Goal: Information Seeking & Learning: Learn about a topic

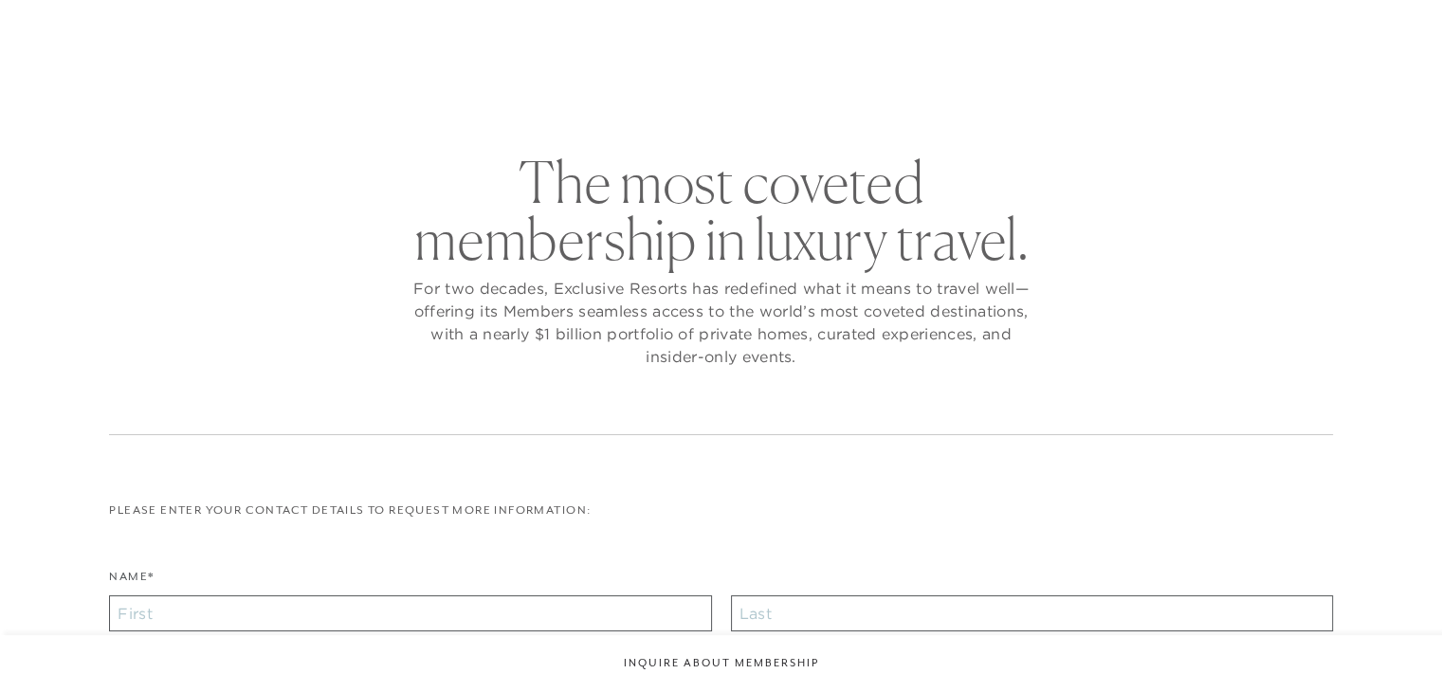
checkbox input "false"
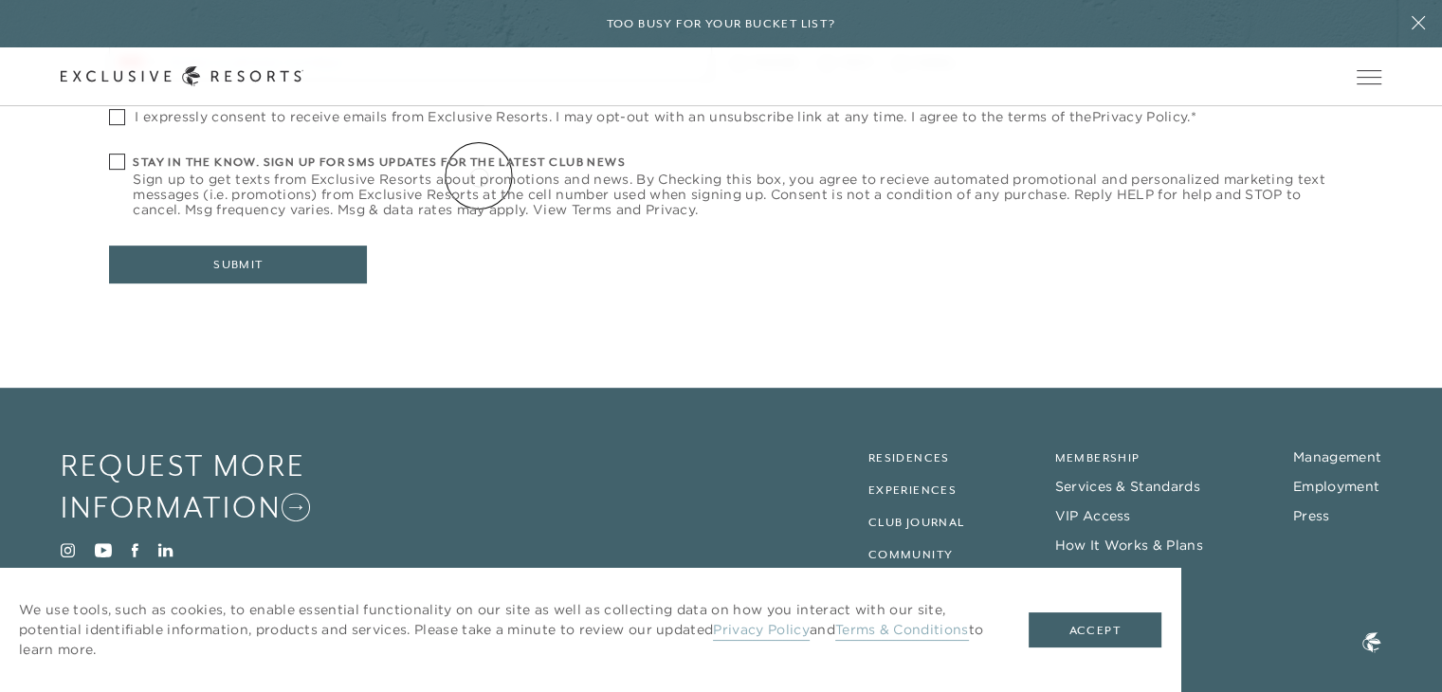
scroll to position [845, 0]
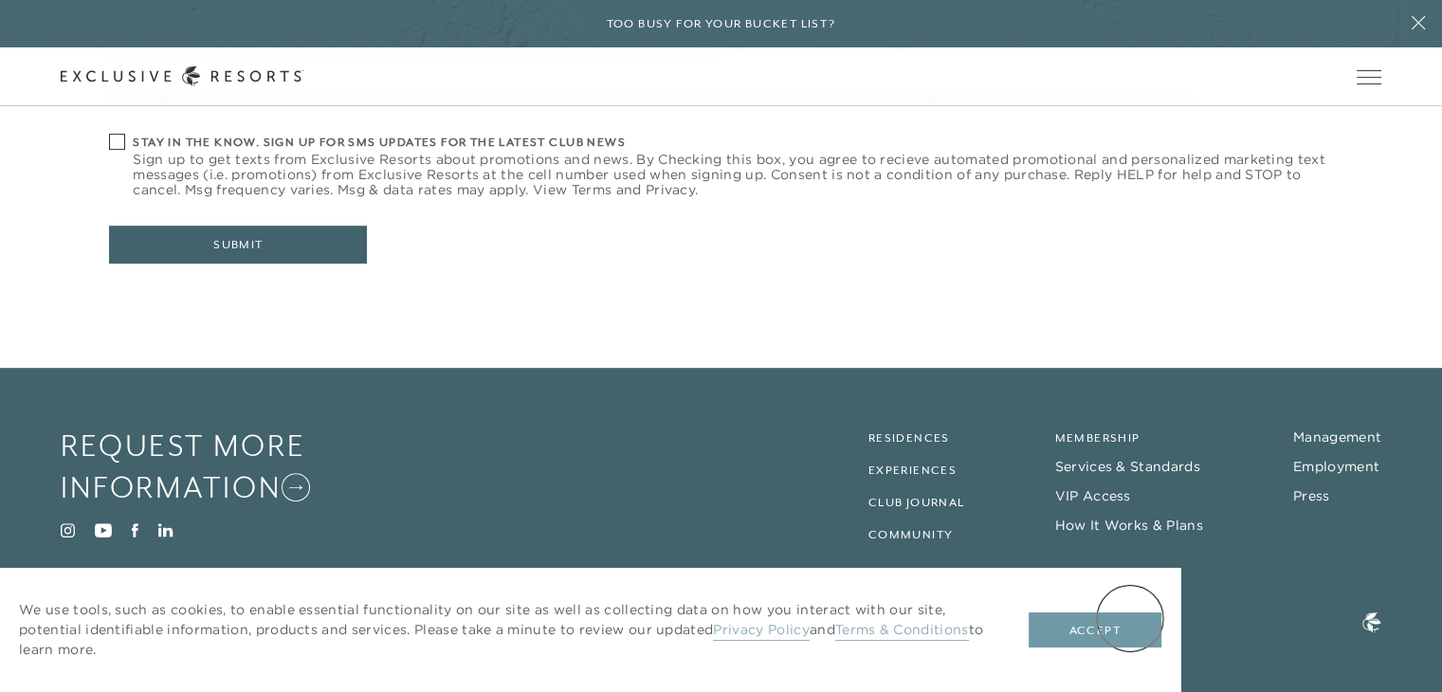
click at [1130, 618] on button "Accept" at bounding box center [1095, 631] width 133 height 36
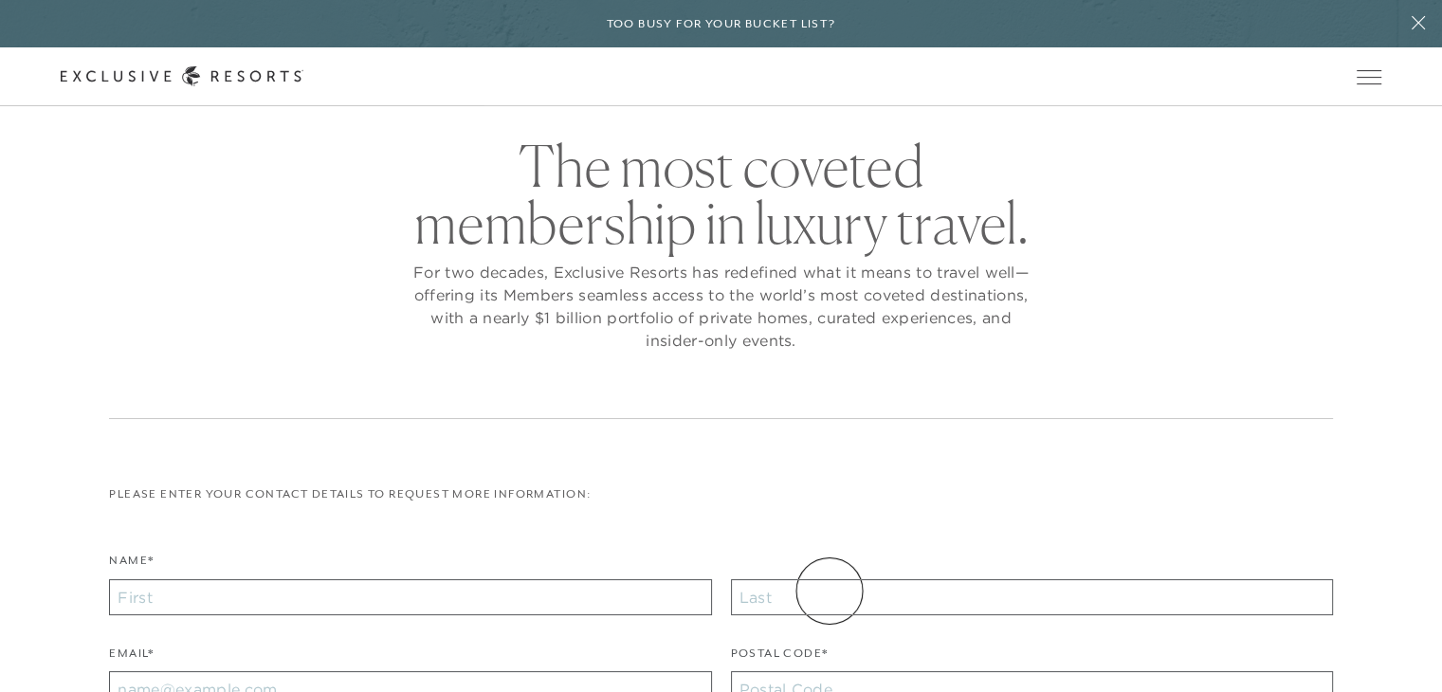
scroll to position [0, 0]
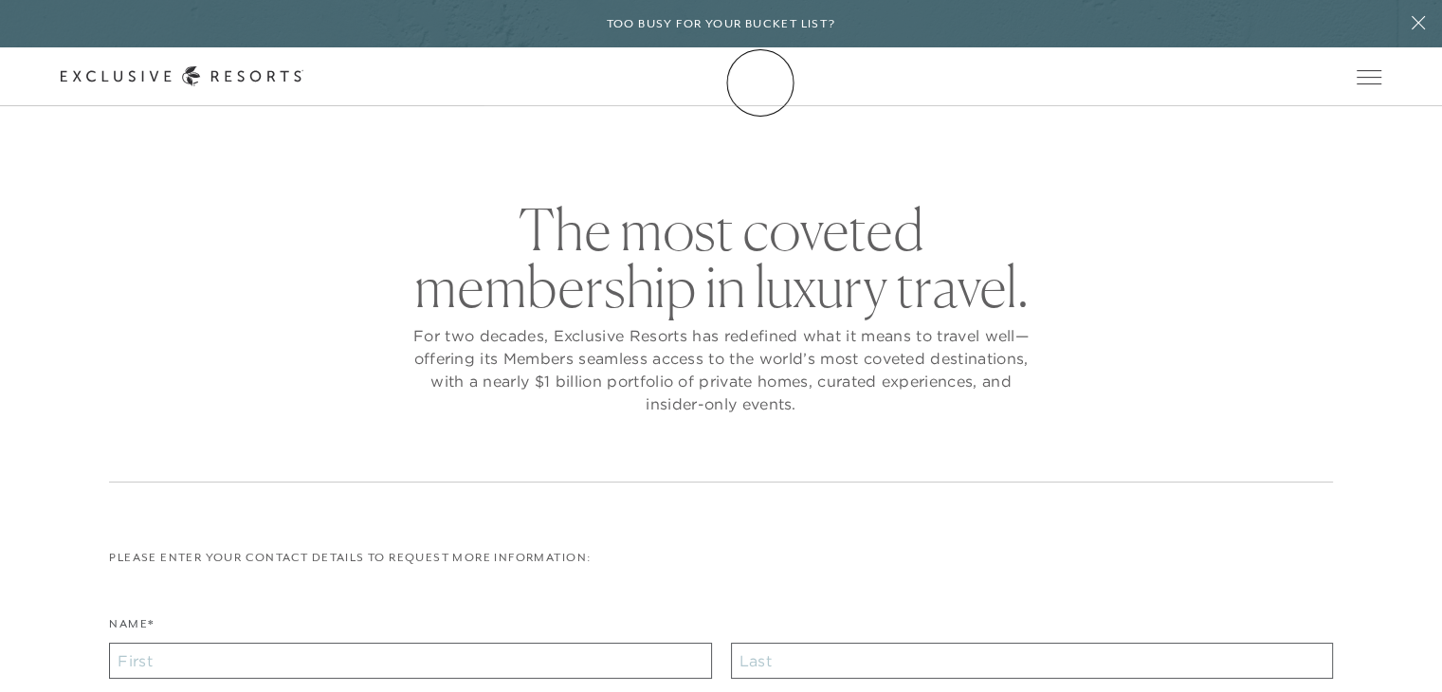
click at [303, 83] on icon at bounding box center [182, 76] width 243 height 20
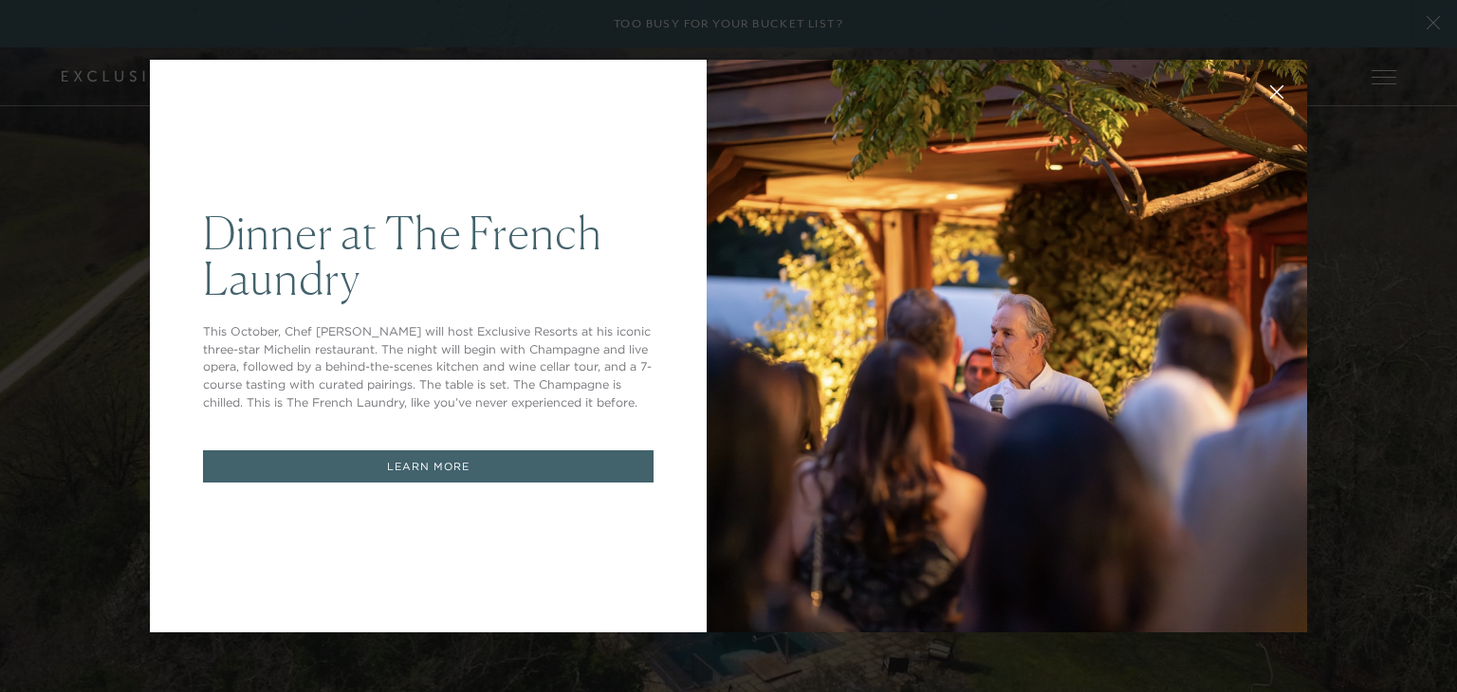
click at [513, 288] on h1 "Dinner at The French Laundry" at bounding box center [428, 255] width 450 height 91
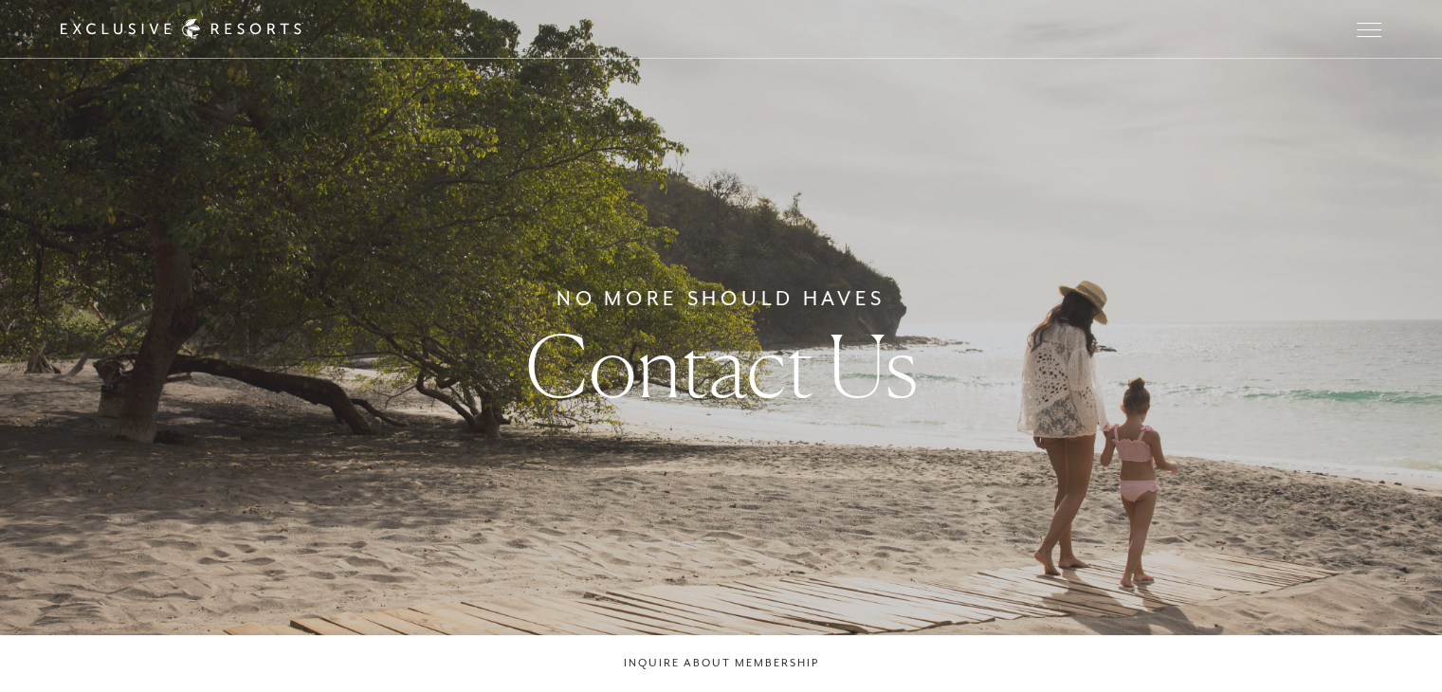
checkbox input "false"
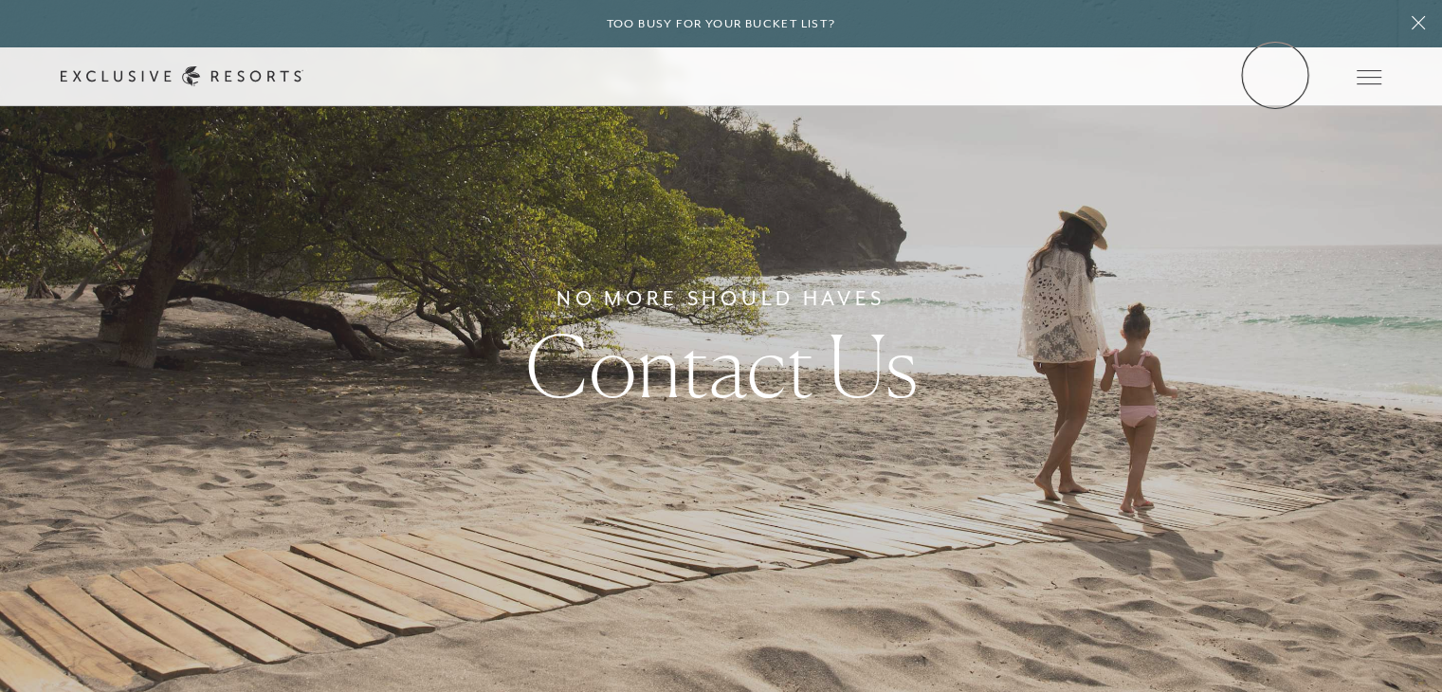
click at [0, 0] on link "Member Login" at bounding box center [0, 0] width 0 height 0
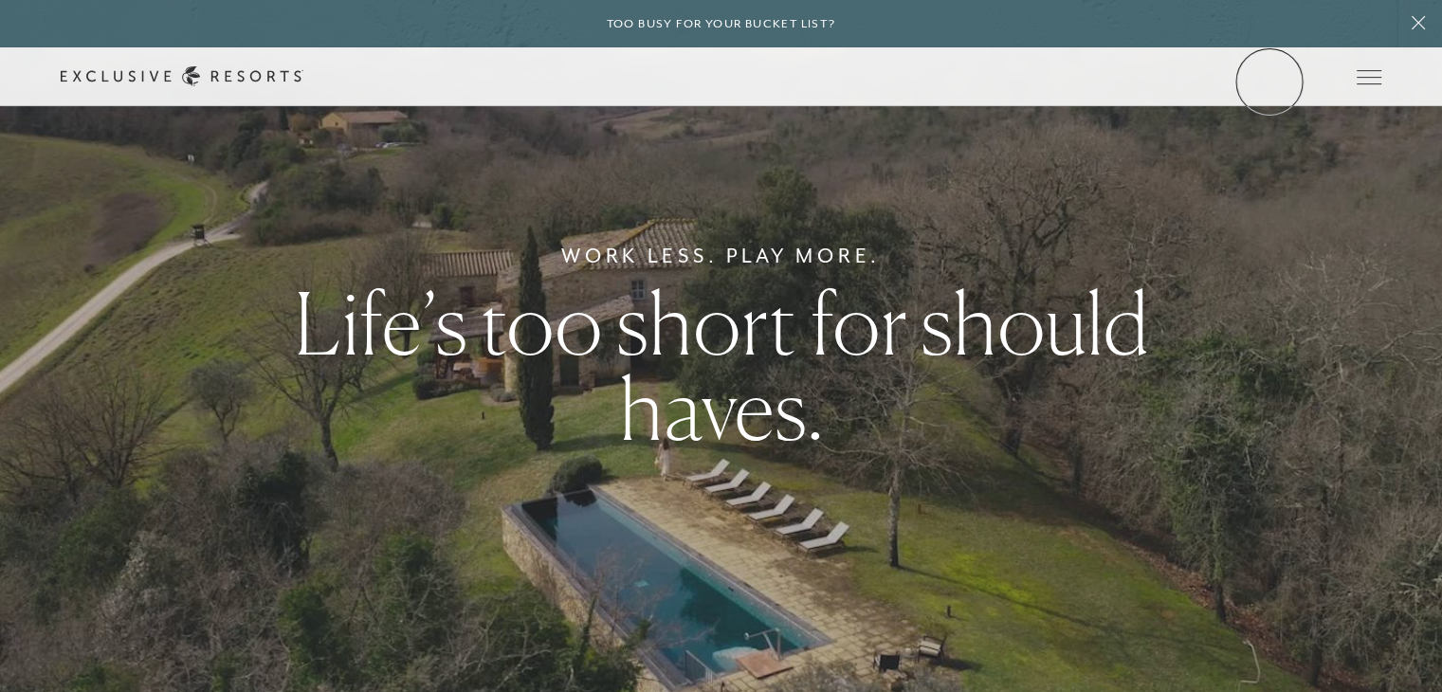
click at [0, 0] on link "Member Login" at bounding box center [0, 0] width 0 height 0
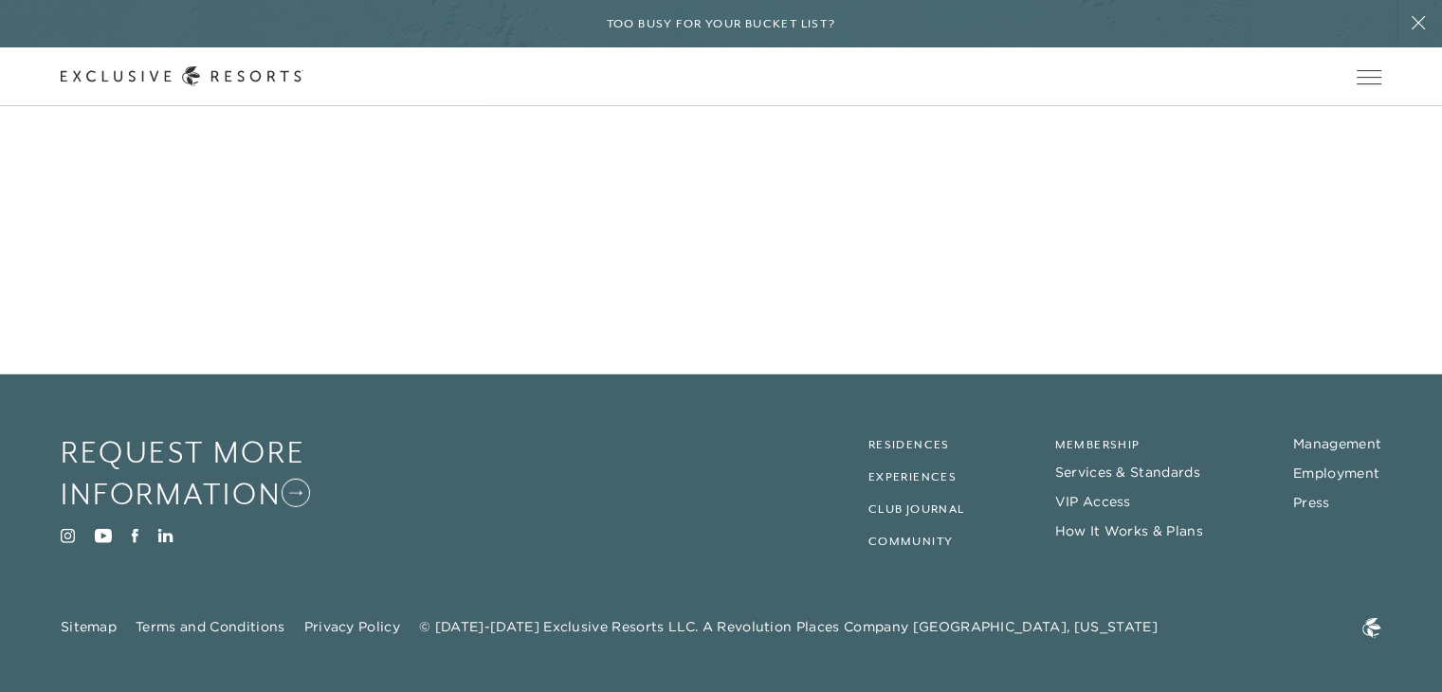
scroll to position [5403, 0]
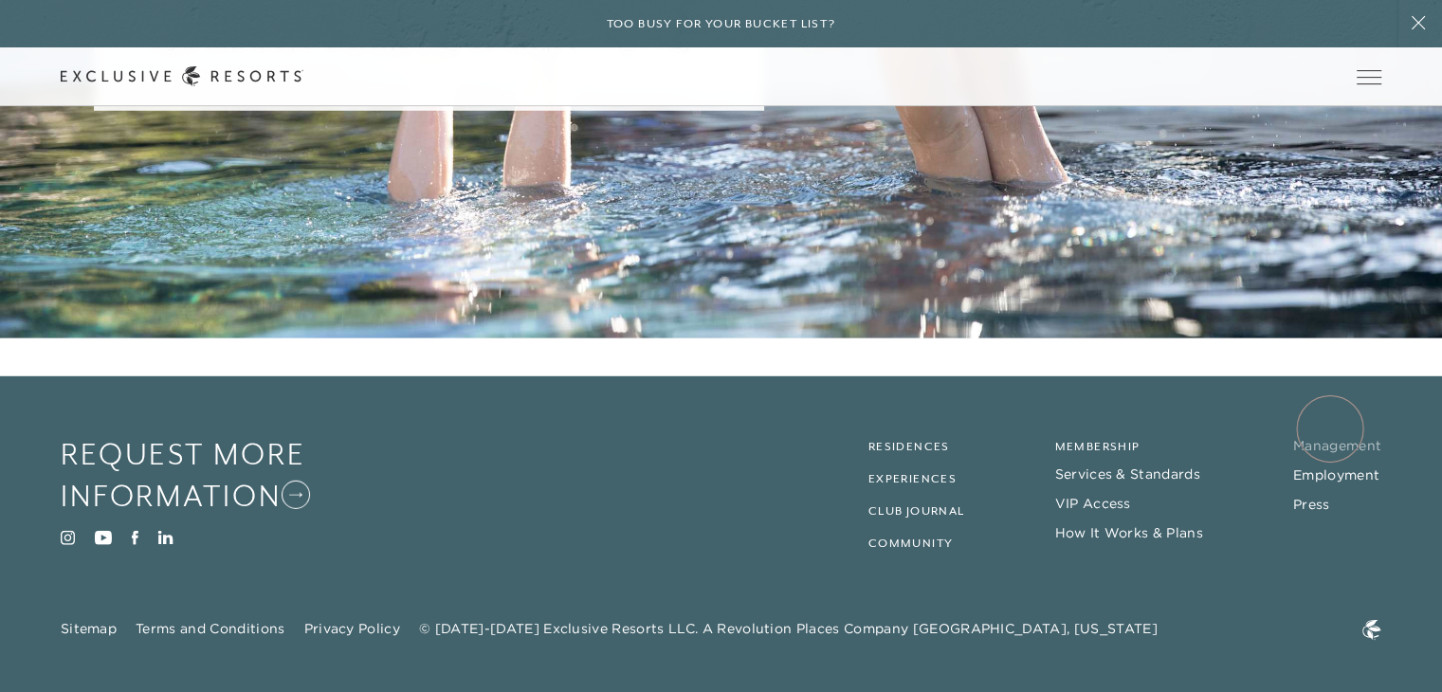
click at [1330, 437] on link "Management" at bounding box center [1337, 445] width 88 height 17
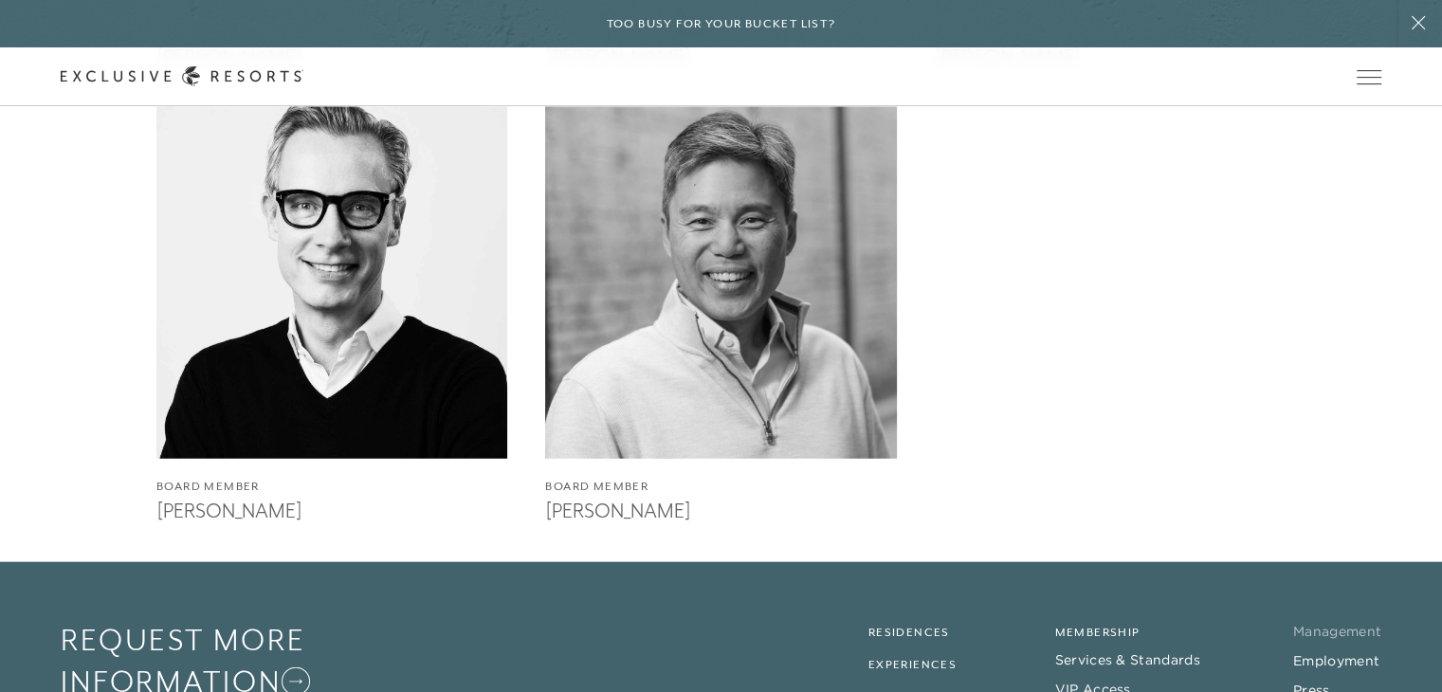
scroll to position [4404, 0]
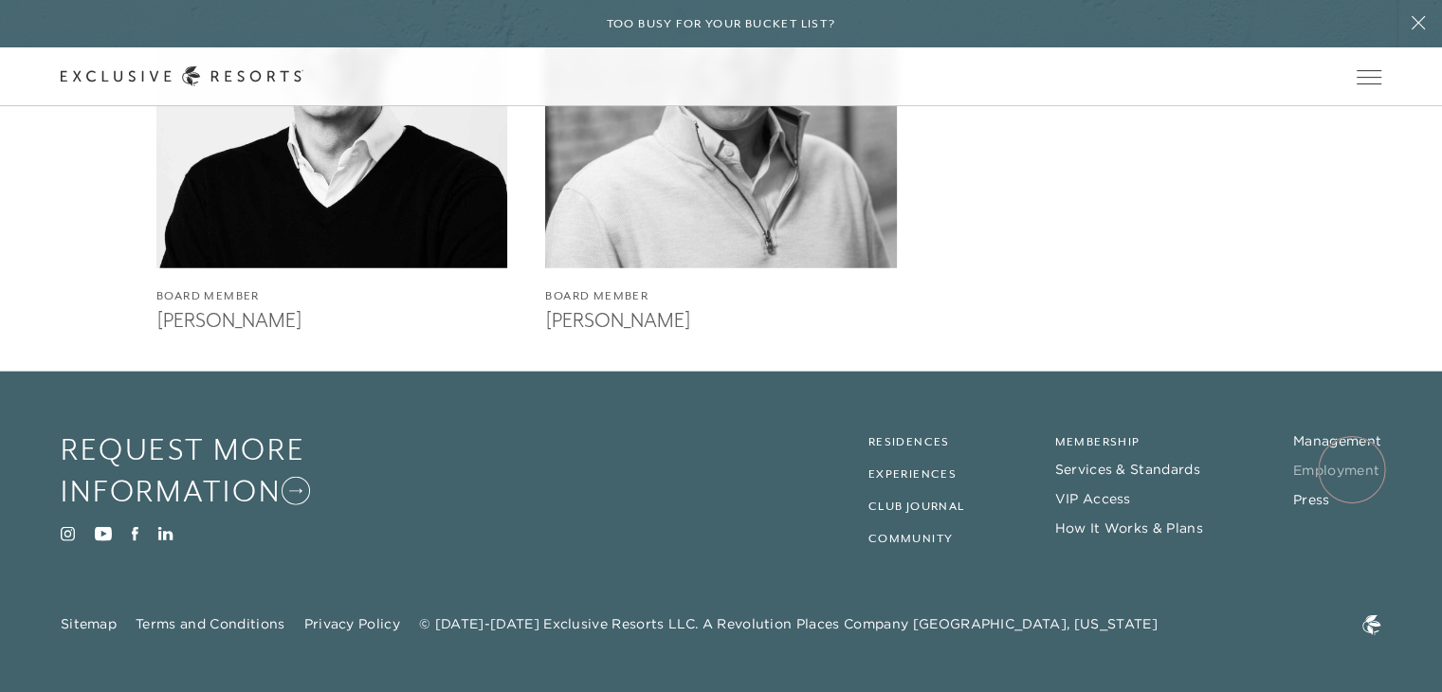
click at [1352, 469] on link "Employment" at bounding box center [1336, 470] width 86 height 17
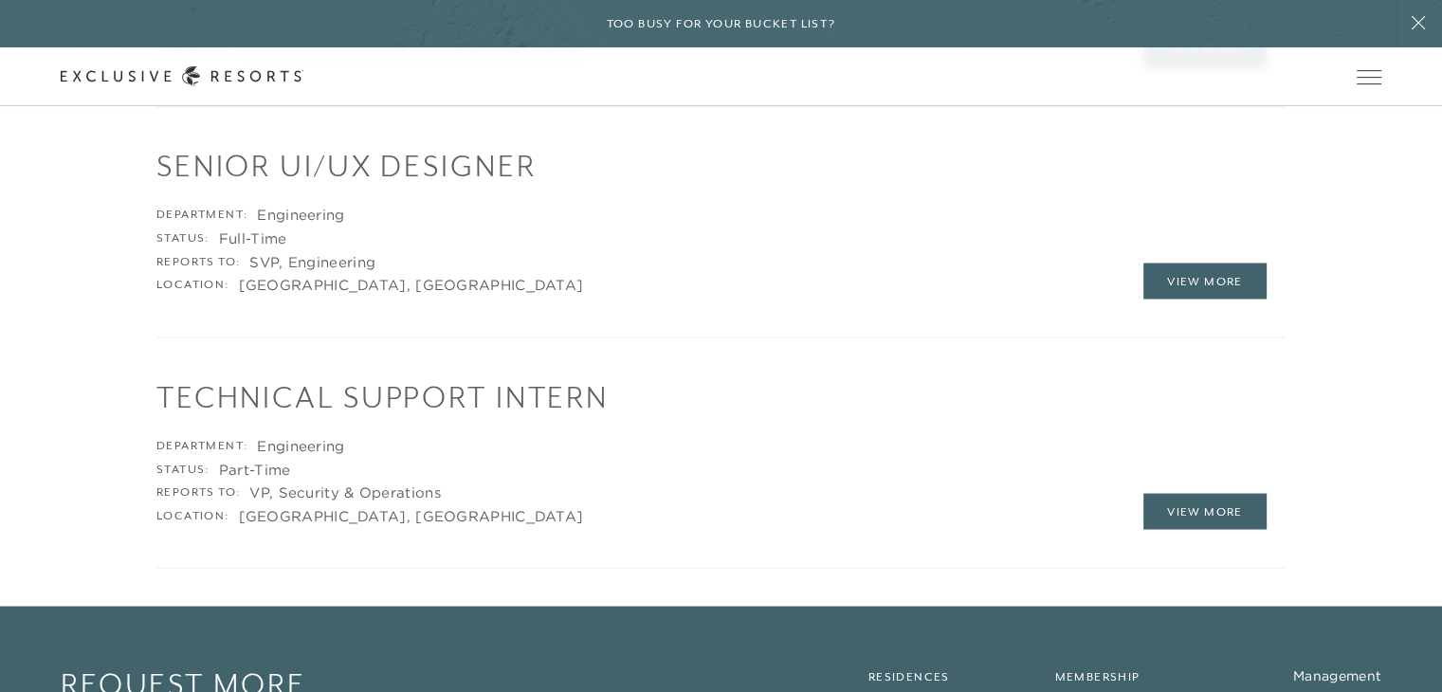
scroll to position [3611, 0]
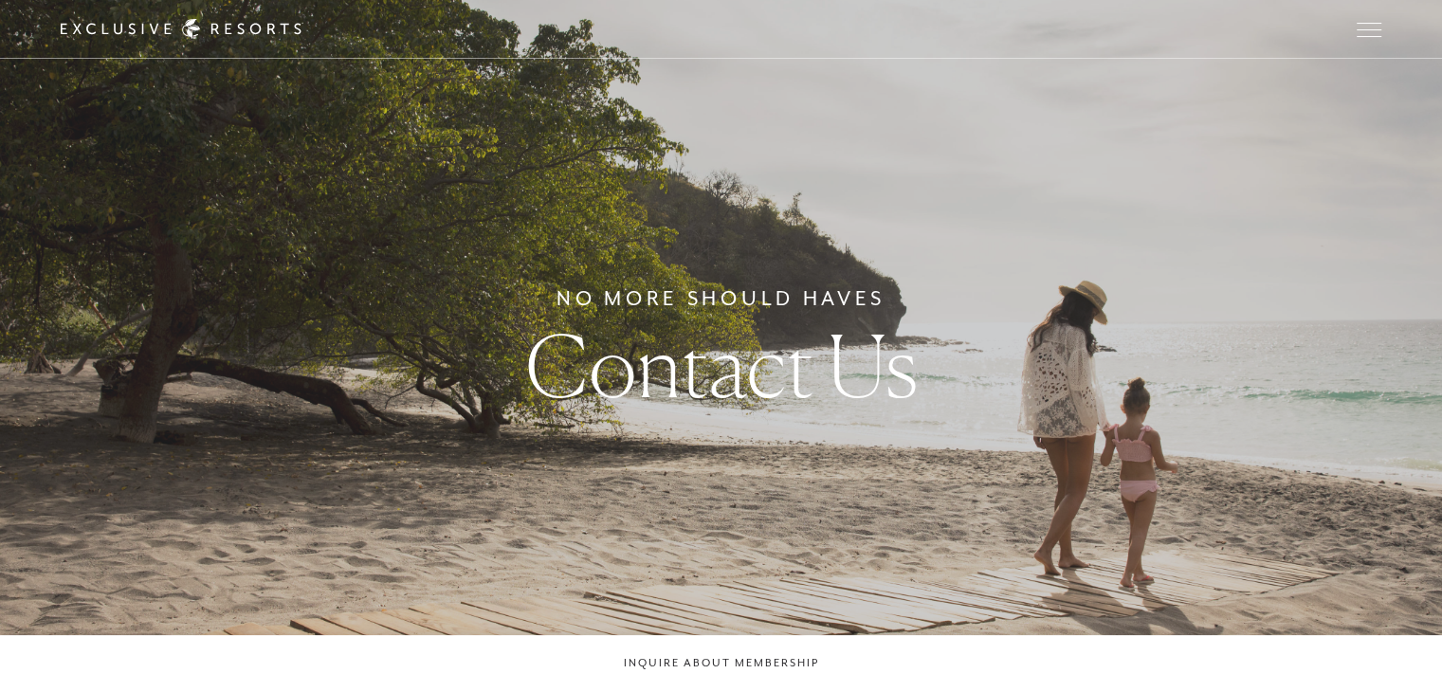
checkbox input "false"
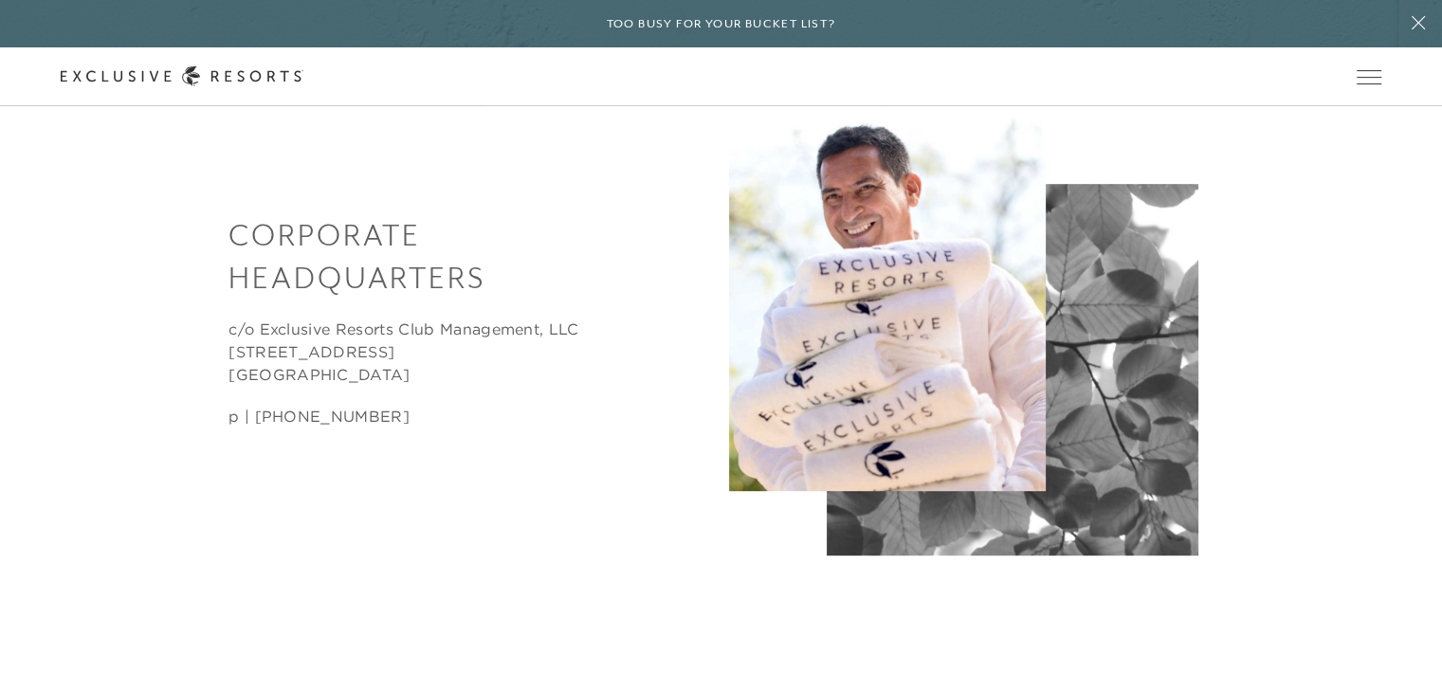
scroll to position [789, 0]
